Goal: Task Accomplishment & Management: Manage account settings

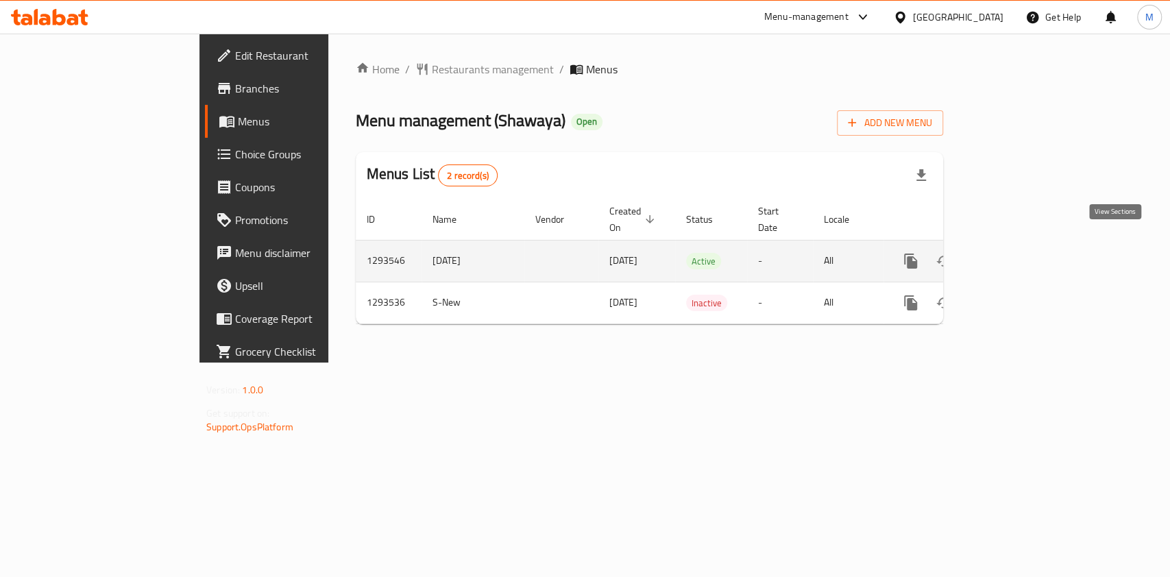
click at [1018, 253] on icon "enhanced table" at bounding box center [1009, 261] width 16 height 16
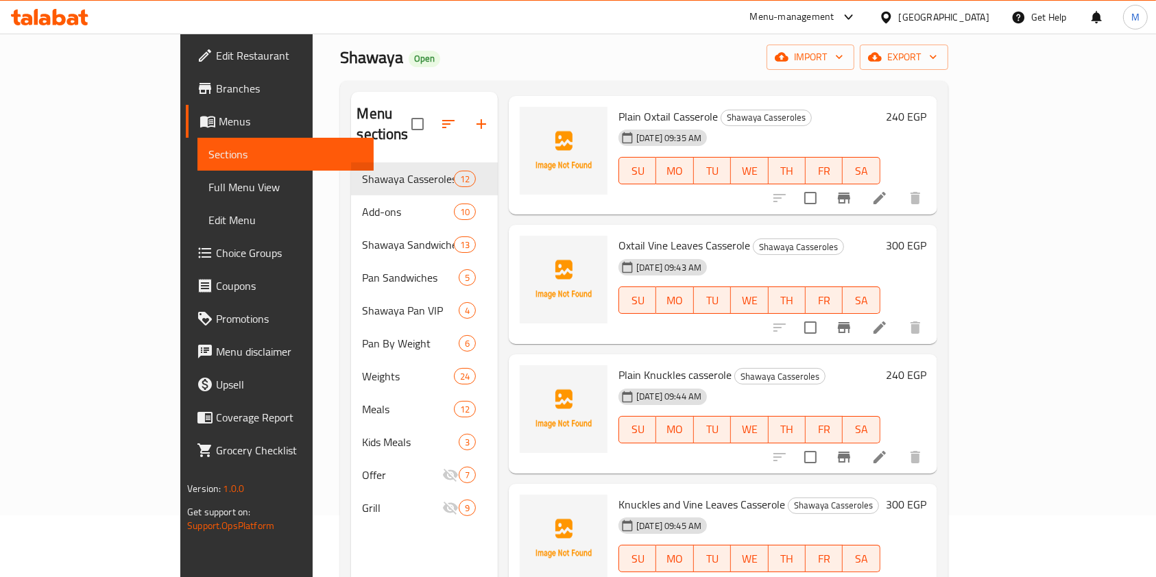
scroll to position [139, 0]
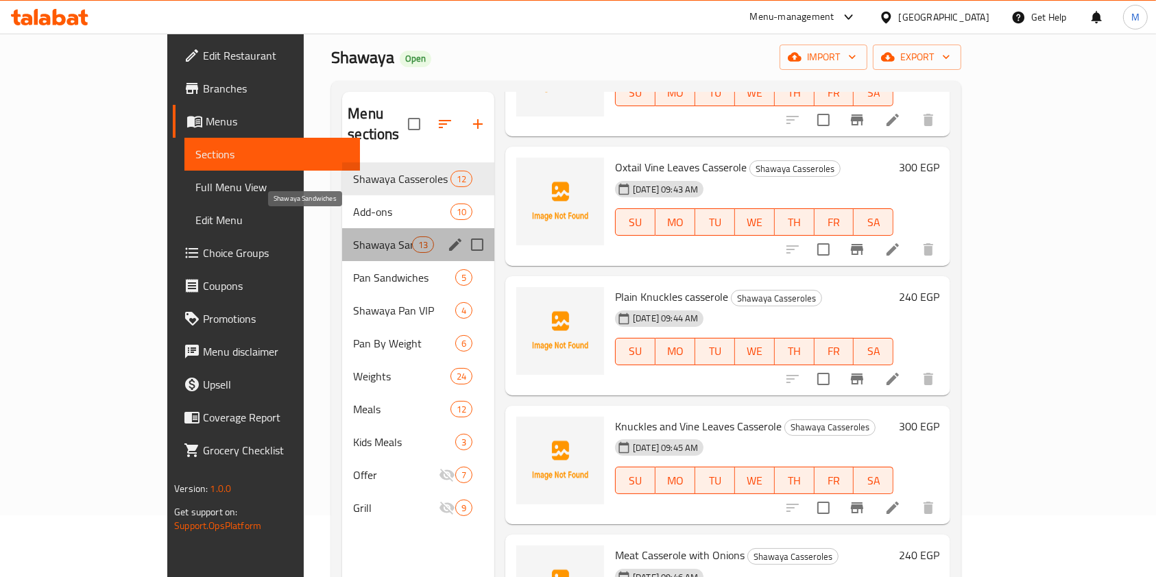
click at [353, 236] on span "Shawaya Sandwiches" at bounding box center [382, 244] width 58 height 16
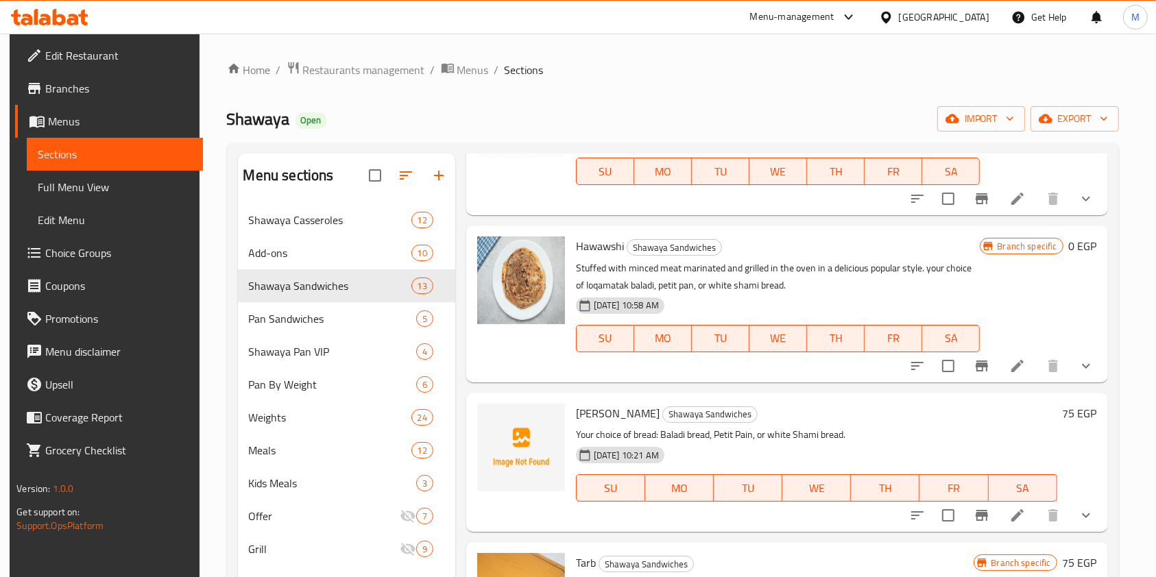
click at [1101, 260] on div "Hawawshi Shawaya Sandwiches Stuffed with minced meat marinated and grilled in t…" at bounding box center [787, 303] width 642 height 156
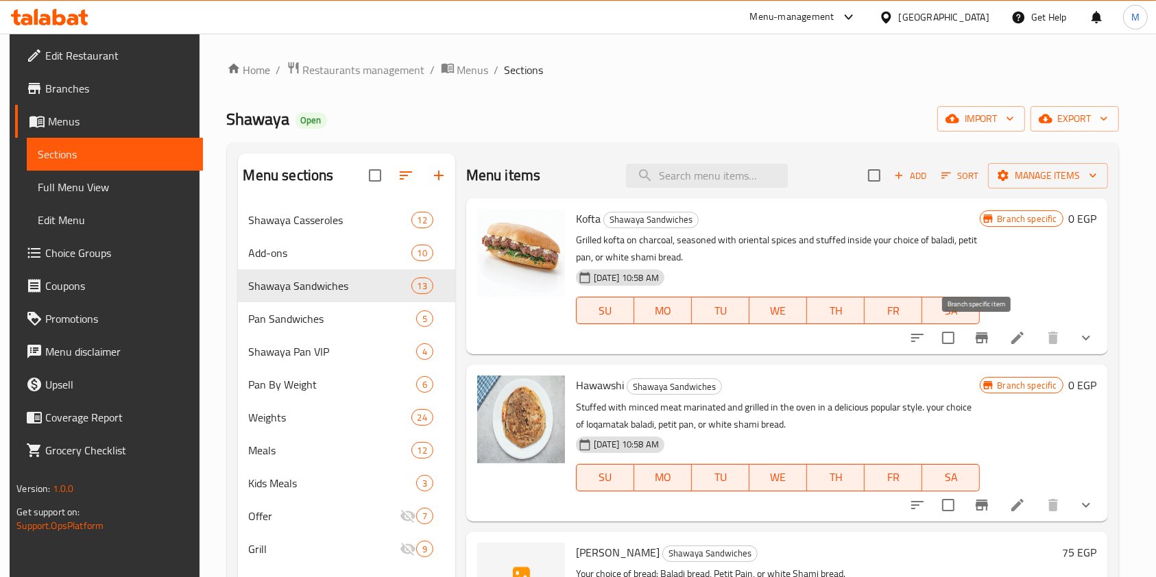
click at [982, 337] on icon "Branch-specific-item" at bounding box center [981, 337] width 12 height 11
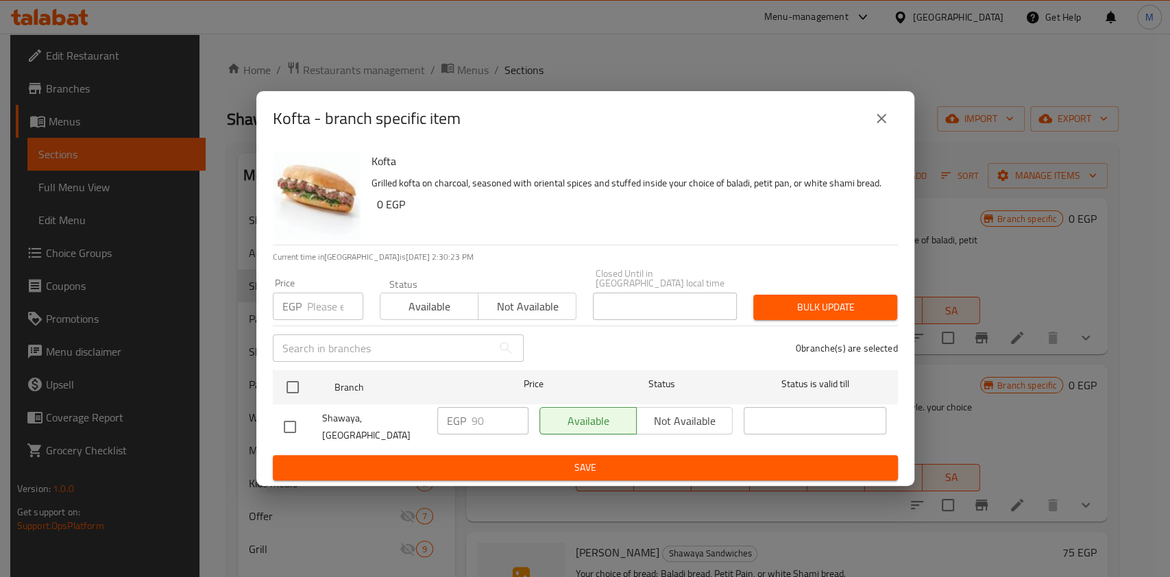
click at [880, 127] on icon "close" at bounding box center [881, 118] width 16 height 16
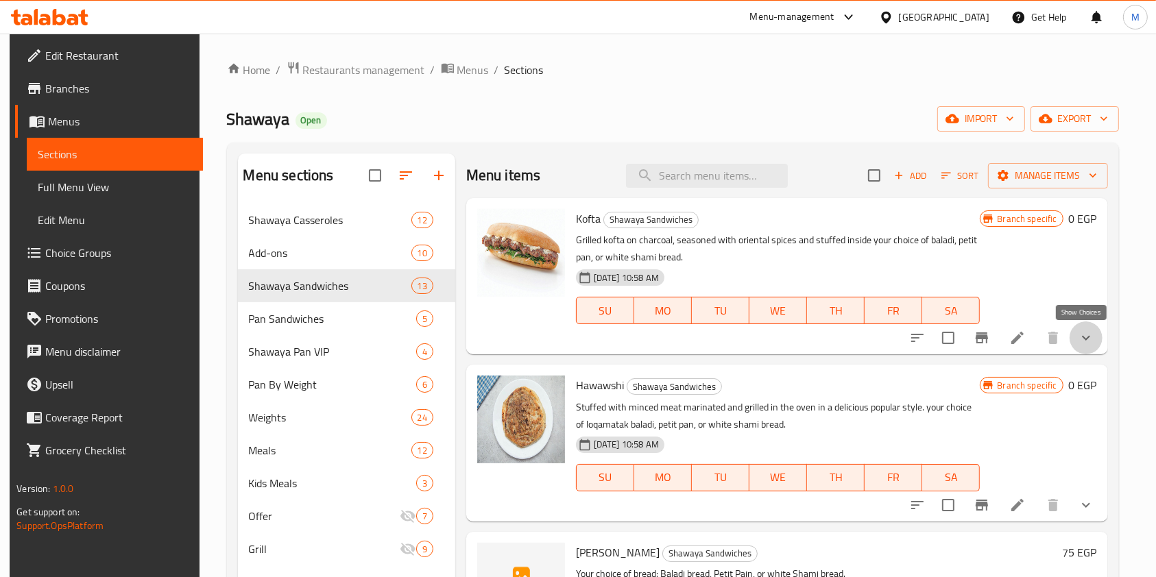
click at [1077, 341] on icon "show more" at bounding box center [1085, 338] width 16 height 16
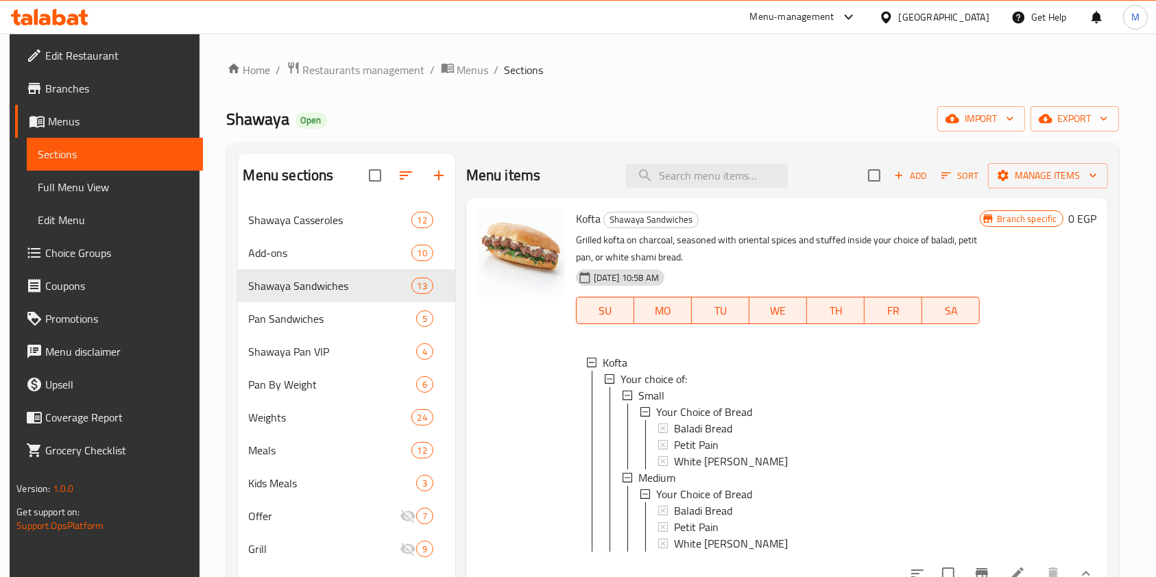
drag, startPoint x: 1095, startPoint y: 249, endPoint x: 1119, endPoint y: 255, distance: 24.6
click at [1100, 281] on div "Kofta Shawaya Sandwiches Grilled kofta on charcoal, seasoned with oriental spic…" at bounding box center [787, 394] width 642 height 392
drag, startPoint x: 1119, startPoint y: 255, endPoint x: 1119, endPoint y: 295, distance: 39.8
click at [1119, 295] on div "Menu sections Shawaya Casseroles 12 Add-ons 10 Shawaya Sandwiches 13 Pan Sandwi…" at bounding box center [673, 442] width 892 height 599
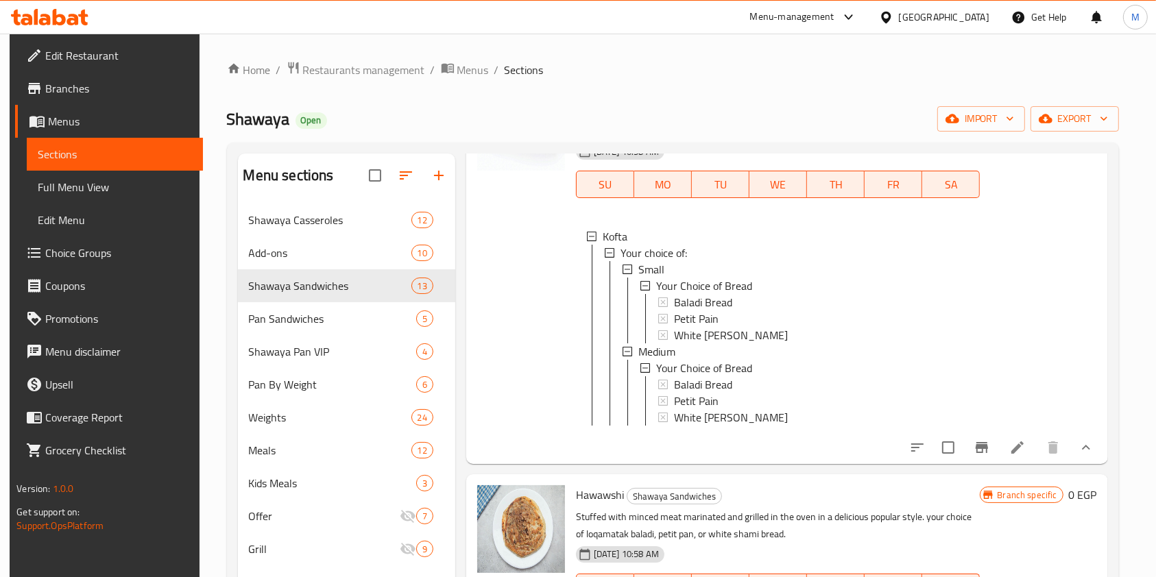
scroll to position [41, 0]
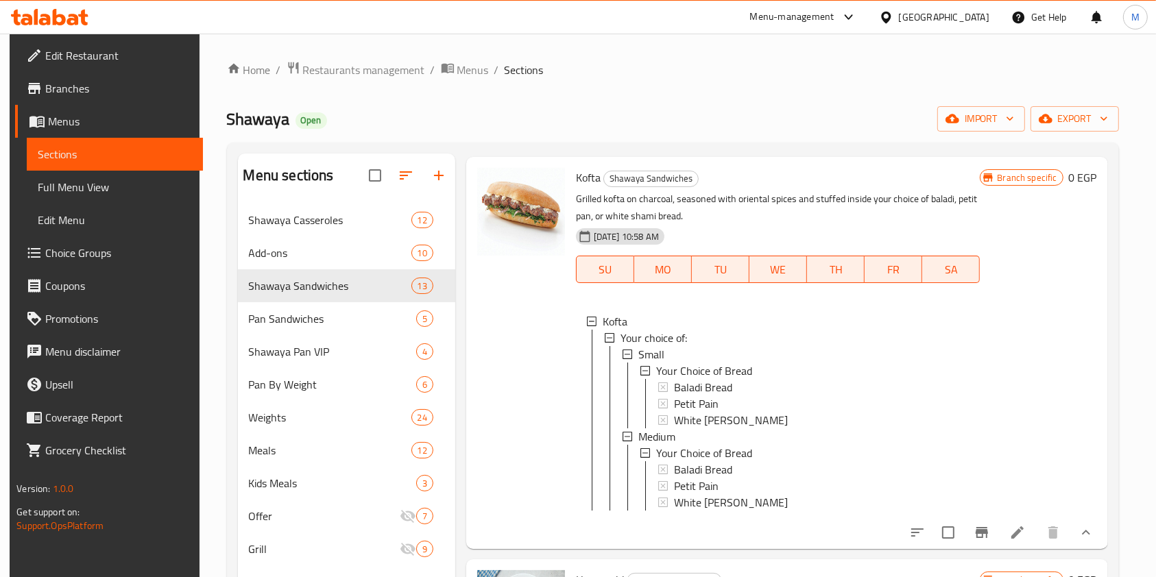
click at [1119, 277] on div "Menu sections Shawaya Casseroles 12 Add-ons 10 Shawaya Sandwiches 13 Pan Sandwi…" at bounding box center [673, 442] width 892 height 599
click at [756, 354] on div "Small" at bounding box center [803, 354] width 331 height 16
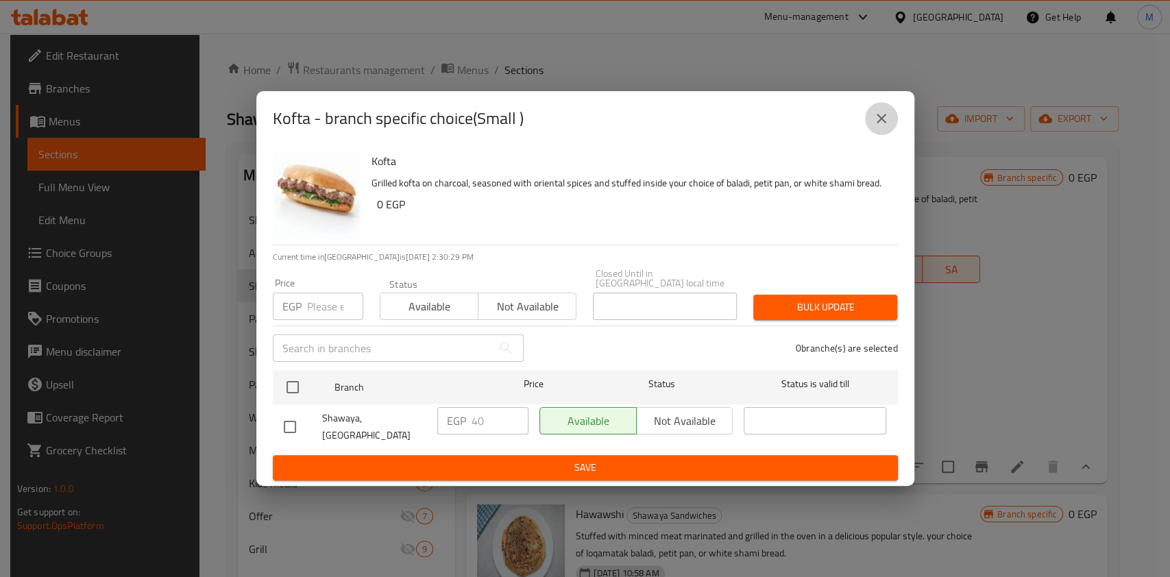
click at [883, 127] on icon "close" at bounding box center [881, 118] width 16 height 16
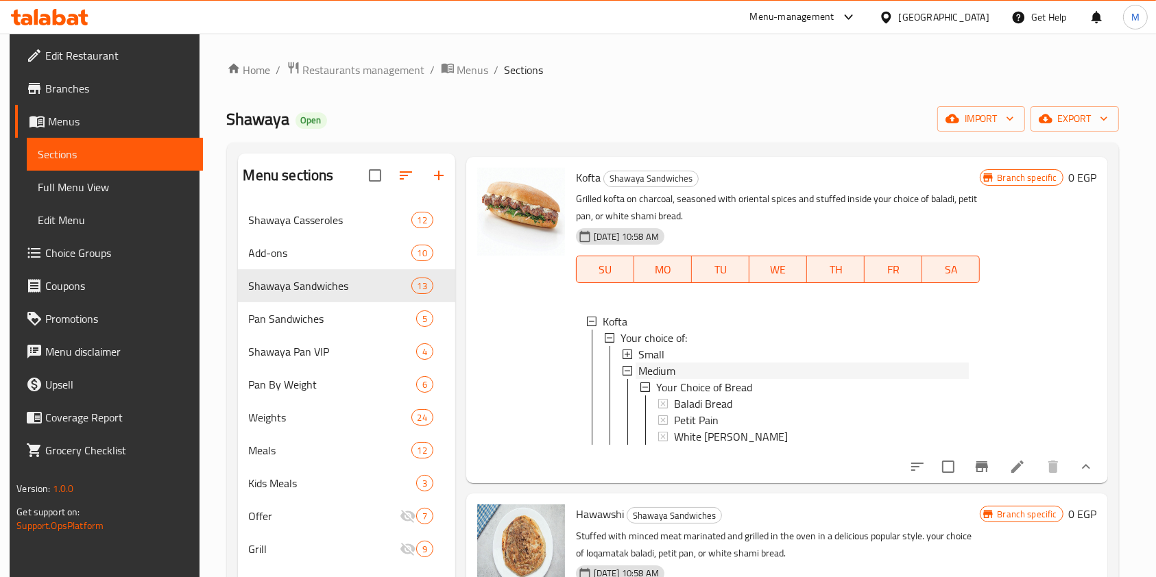
click at [707, 365] on div "Medium" at bounding box center [803, 371] width 331 height 16
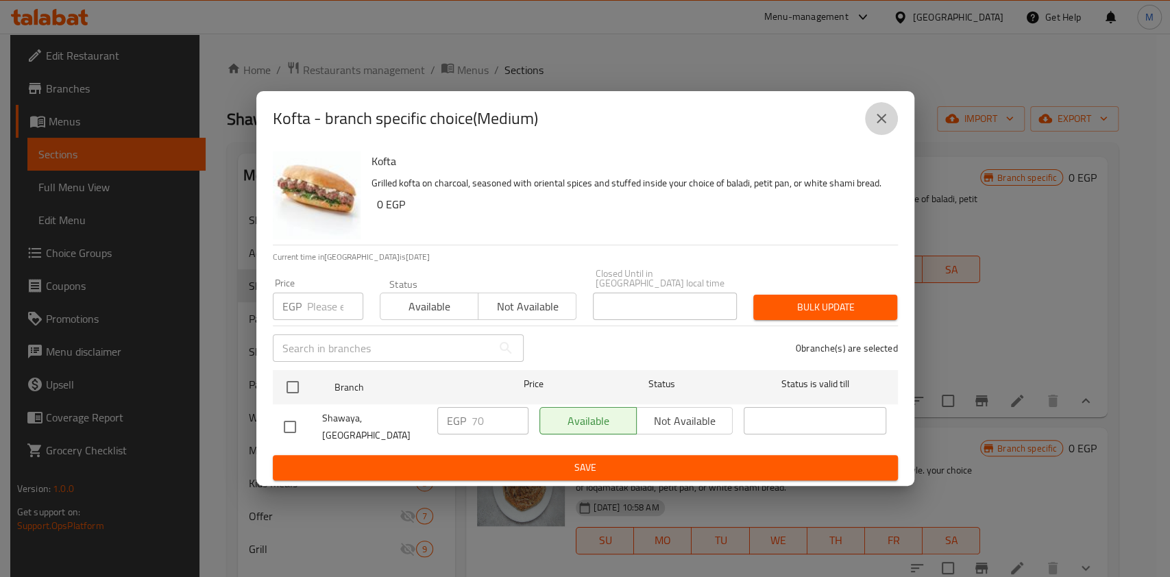
click at [868, 115] on button "close" at bounding box center [881, 118] width 33 height 33
